Goal: Use online tool/utility: Utilize a website feature to perform a specific function

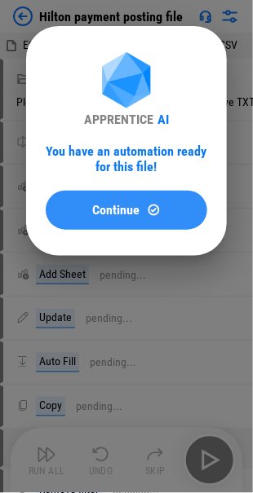
click at [90, 205] on div "Continue" at bounding box center [126, 210] width 122 height 14
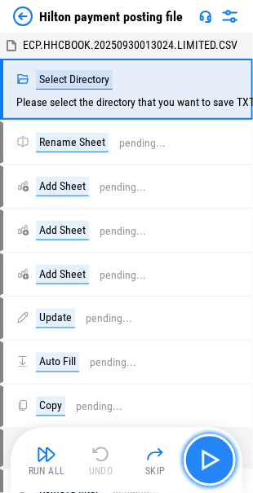
click at [209, 461] on img "button" at bounding box center [209, 460] width 26 height 26
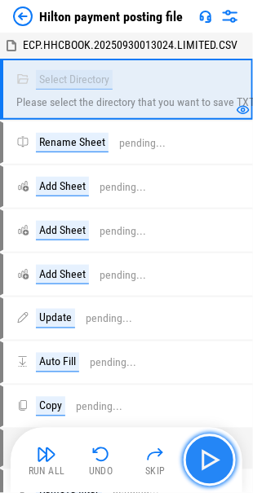
click at [209, 466] on img "button" at bounding box center [209, 460] width 26 height 26
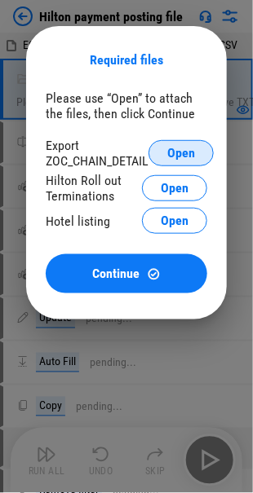
click at [179, 152] on span "Open" at bounding box center [181, 153] width 28 height 13
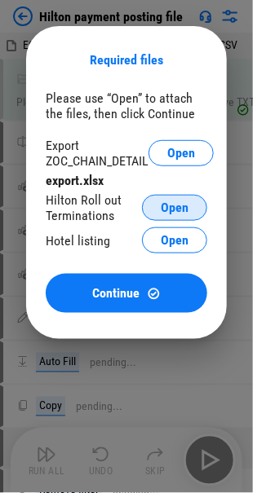
click at [174, 210] on span "Open" at bounding box center [175, 207] width 28 height 13
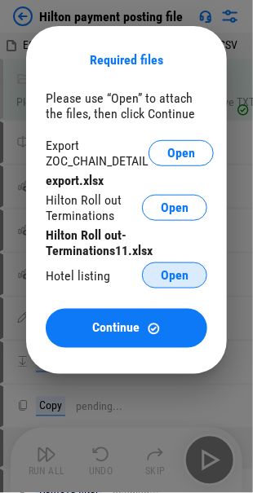
click at [173, 280] on span "Open" at bounding box center [175, 275] width 28 height 13
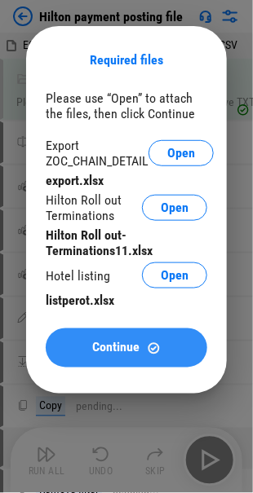
click at [82, 350] on div "Continue" at bounding box center [126, 349] width 122 height 14
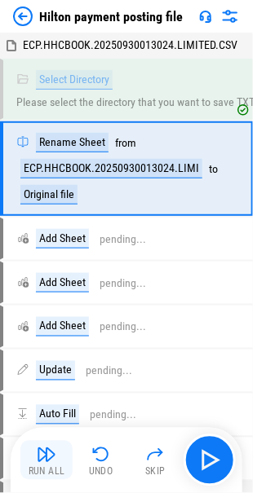
click at [44, 467] on div "Run All" at bounding box center [47, 472] width 37 height 10
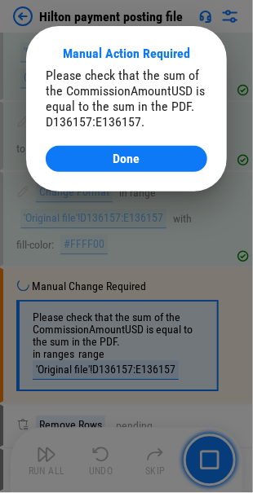
scroll to position [1602, 0]
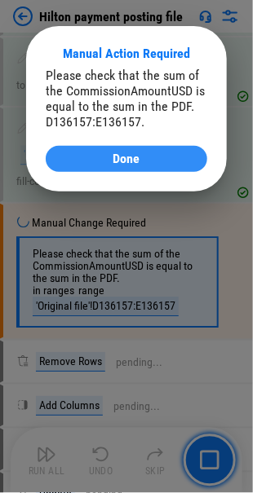
click at [117, 160] on span "Done" at bounding box center [126, 158] width 27 height 13
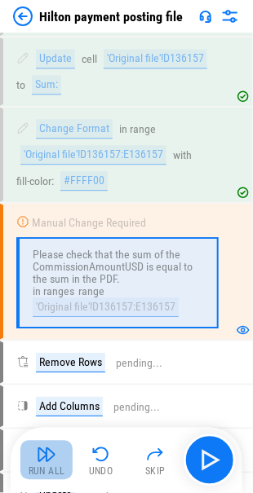
click at [43, 460] on img "button" at bounding box center [47, 455] width 20 height 20
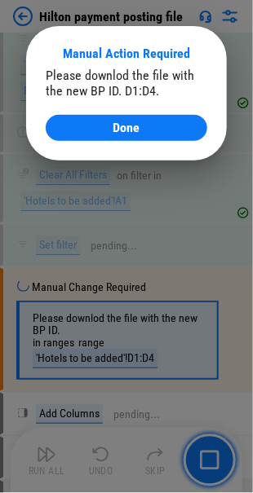
scroll to position [4877, 0]
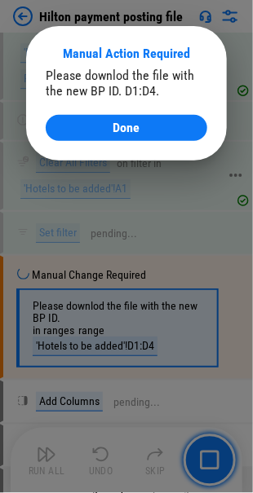
click at [110, 124] on div "Done" at bounding box center [126, 127] width 122 height 13
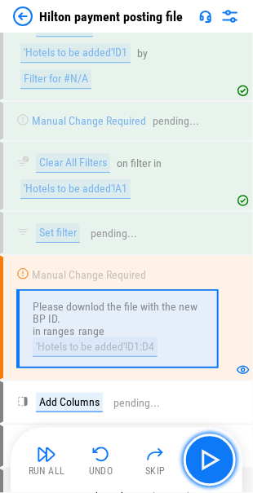
click at [209, 452] on img "button" at bounding box center [209, 460] width 26 height 26
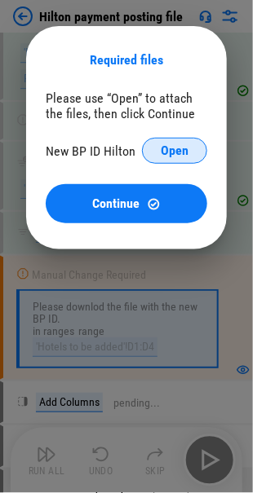
click at [166, 150] on span "Open" at bounding box center [175, 150] width 28 height 13
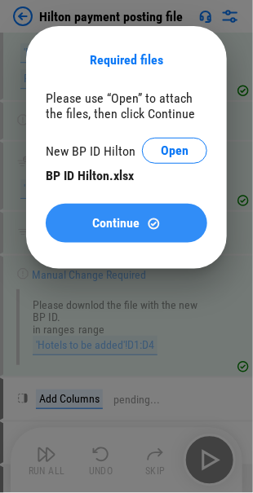
click at [98, 231] on button "Continue" at bounding box center [126, 223] width 161 height 39
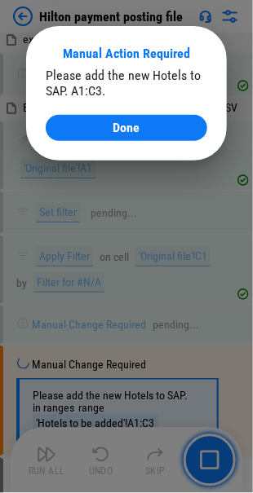
scroll to position [6279, 0]
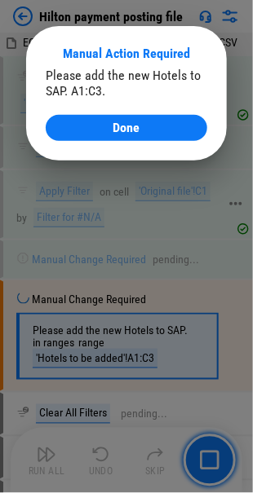
click at [121, 126] on span "Done" at bounding box center [126, 127] width 27 height 13
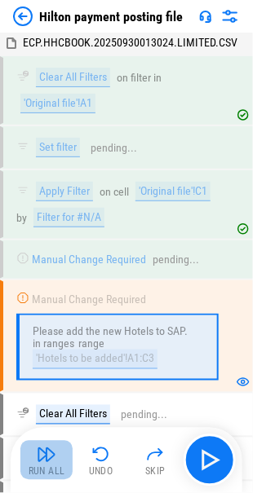
click at [42, 456] on img "button" at bounding box center [47, 455] width 20 height 20
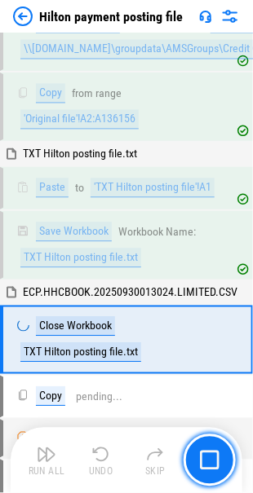
scroll to position [7234, 0]
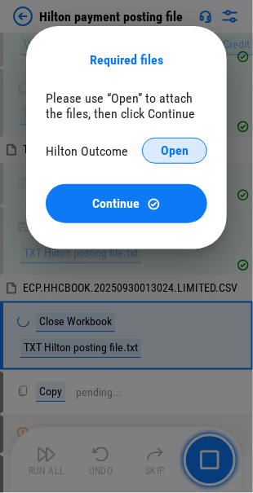
click at [156, 147] on button "Open" at bounding box center [174, 151] width 65 height 26
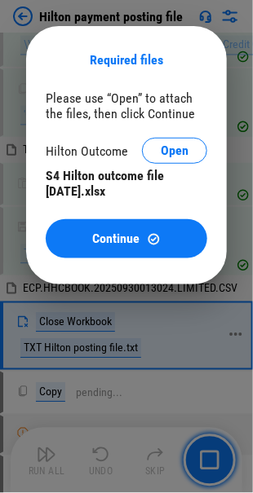
click at [91, 231] on button "Continue" at bounding box center [126, 238] width 161 height 39
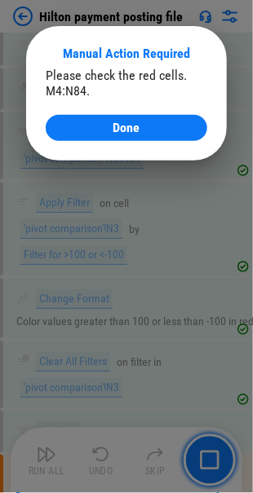
scroll to position [10059, 0]
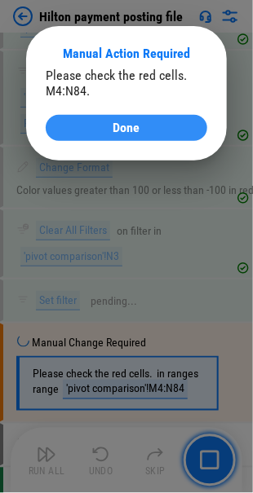
click at [118, 128] on span "Done" at bounding box center [126, 127] width 27 height 13
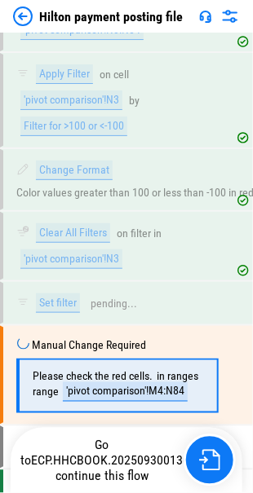
scroll to position [10059, 0]
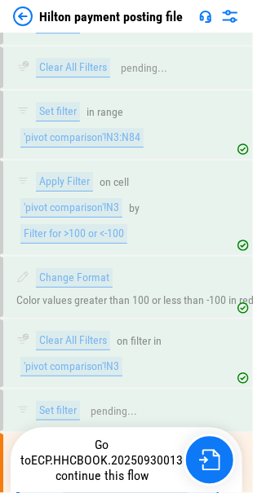
scroll to position [10059, 0]
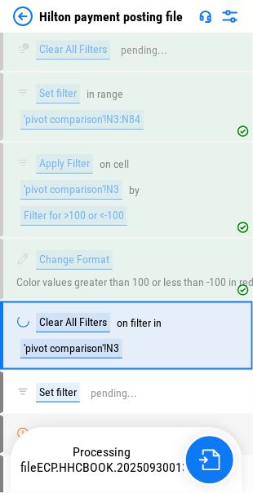
scroll to position [9968, 0]
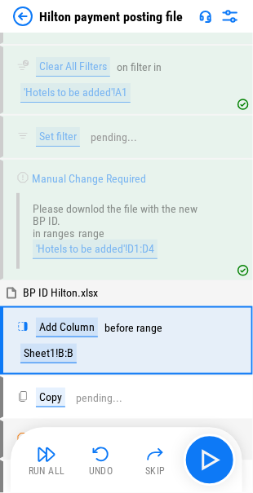
scroll to position [4995, 0]
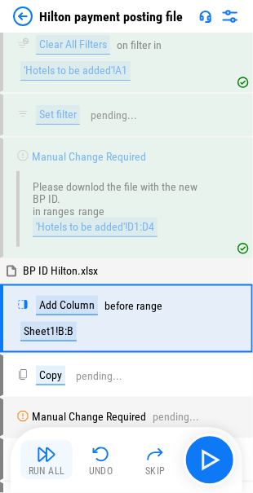
click at [47, 461] on img "button" at bounding box center [47, 455] width 20 height 20
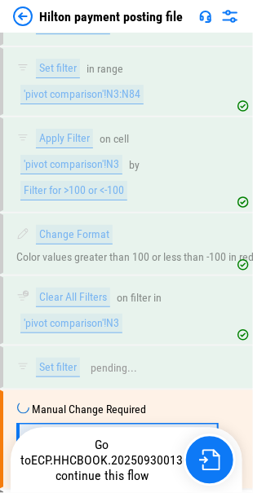
scroll to position [10059, 0]
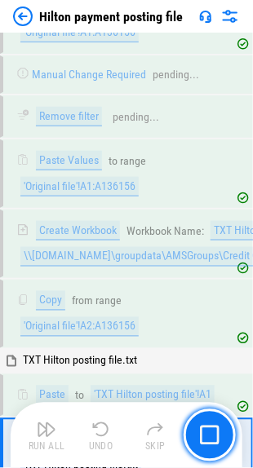
scroll to position [7166, 0]
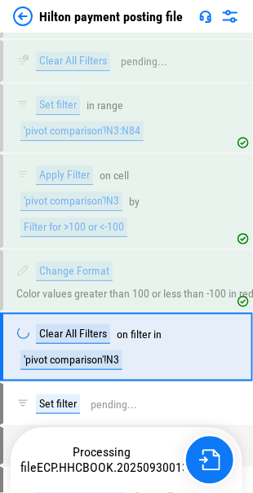
scroll to position [9968, 0]
